Goal: Transaction & Acquisition: Download file/media

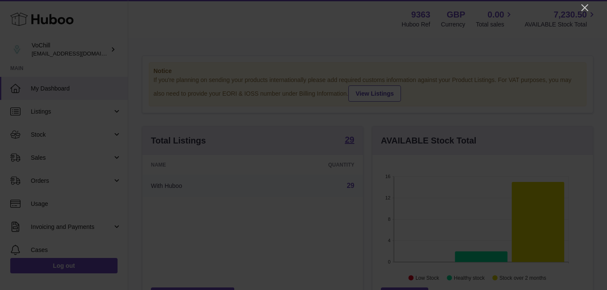
click at [583, 13] on div at bounding box center [303, 145] width 607 height 290
click at [583, 9] on icon "Close" at bounding box center [584, 7] width 7 height 7
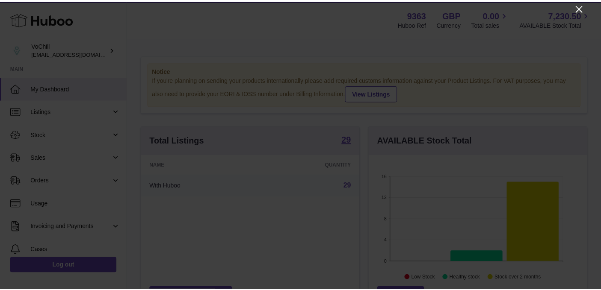
scroll to position [427314, 427230]
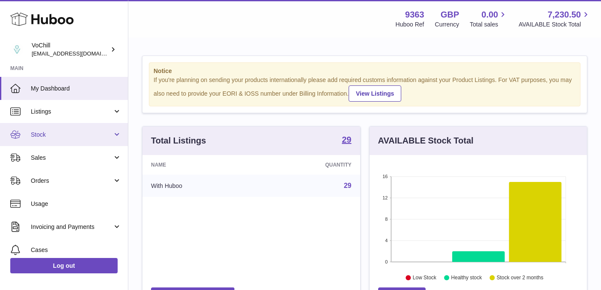
click at [33, 133] on span "Stock" at bounding box center [72, 135] width 82 height 8
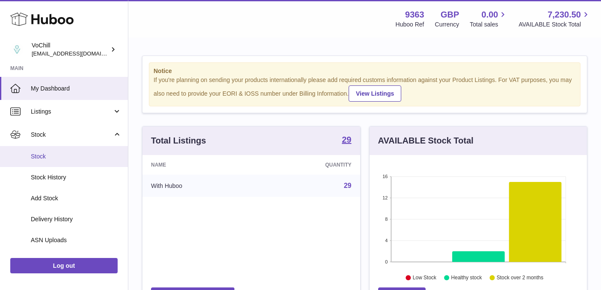
click at [40, 159] on span "Stock" at bounding box center [76, 157] width 91 height 8
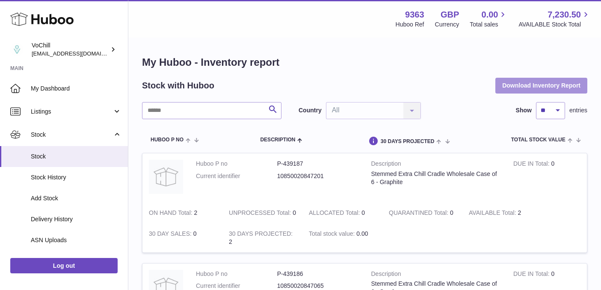
click at [518, 85] on button "Download Inventory Report" at bounding box center [541, 85] width 92 height 15
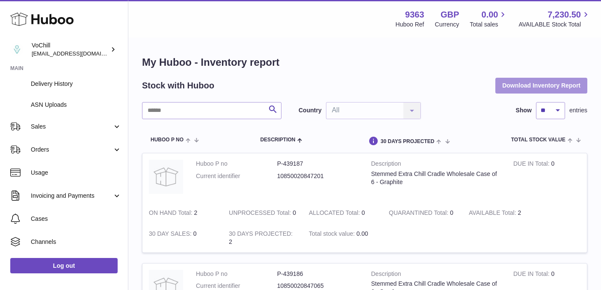
scroll to position [179, 0]
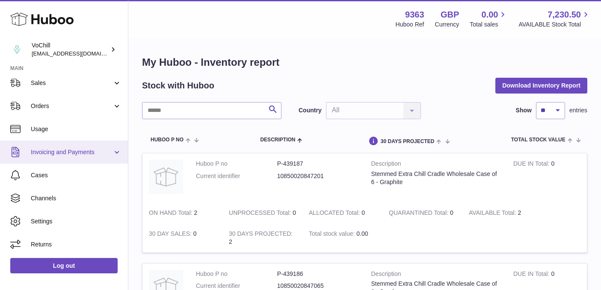
click at [53, 153] on span "Invoicing and Payments" at bounding box center [72, 152] width 82 height 8
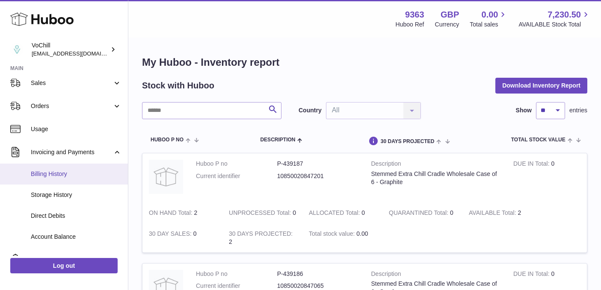
click at [50, 175] on span "Billing History" at bounding box center [76, 174] width 91 height 8
